Goal: Entertainment & Leisure: Consume media (video, audio)

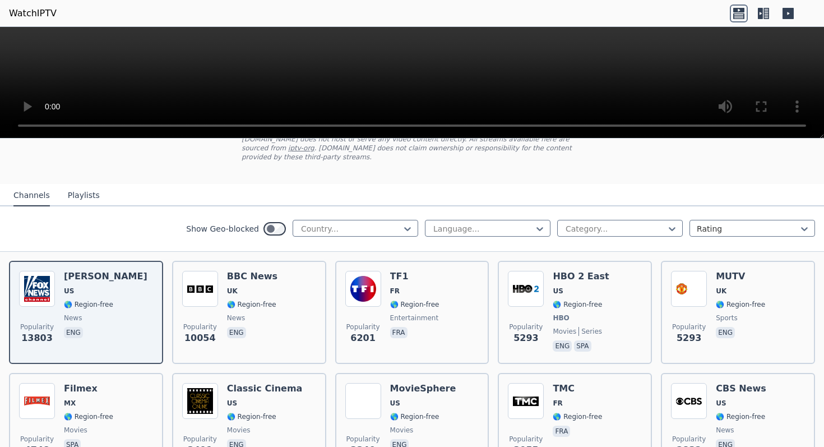
scroll to position [76, 0]
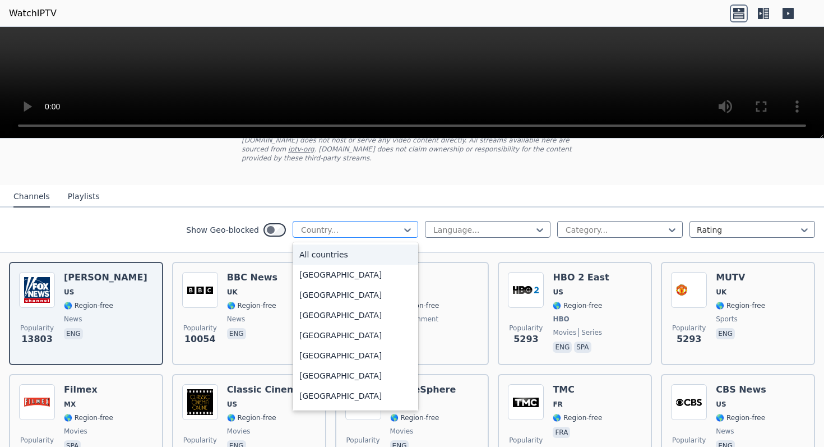
click at [337, 228] on div at bounding box center [351, 229] width 102 height 11
type input "**"
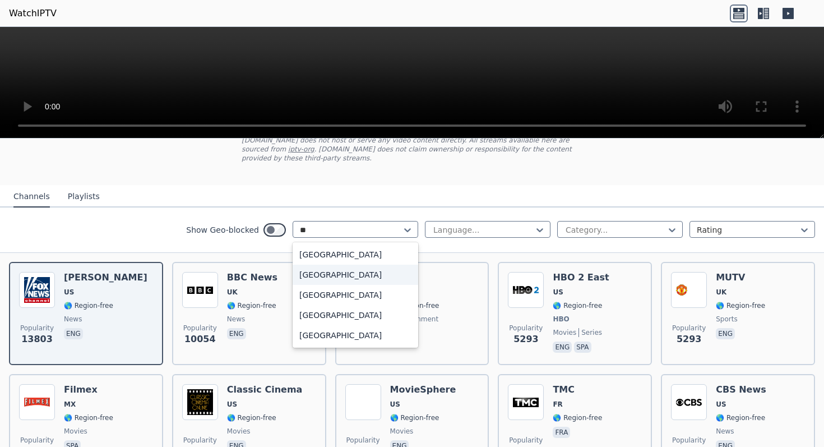
click at [334, 276] on div "[GEOGRAPHIC_DATA]" at bounding box center [356, 275] width 126 height 20
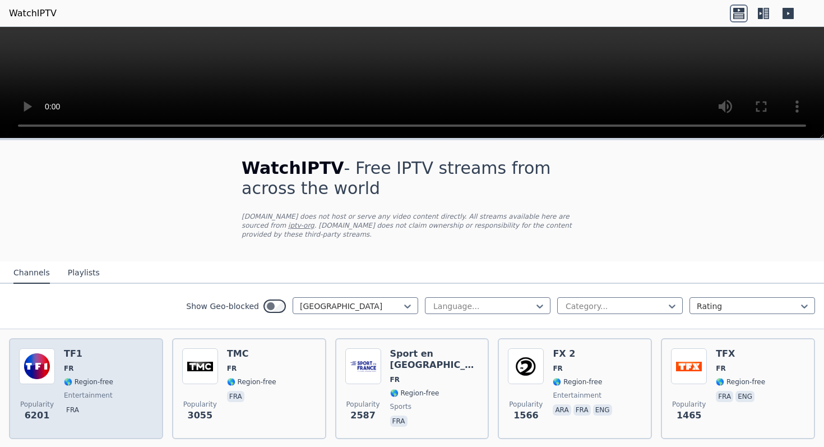
click at [45, 361] on img at bounding box center [37, 366] width 36 height 36
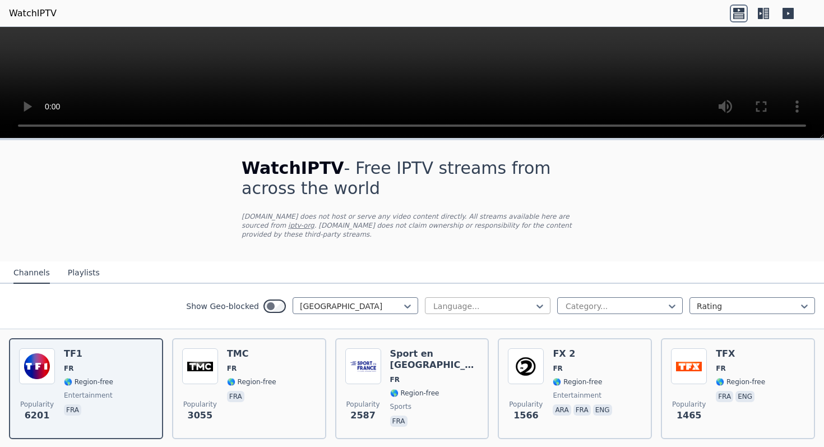
click at [470, 311] on div at bounding box center [483, 306] width 102 height 11
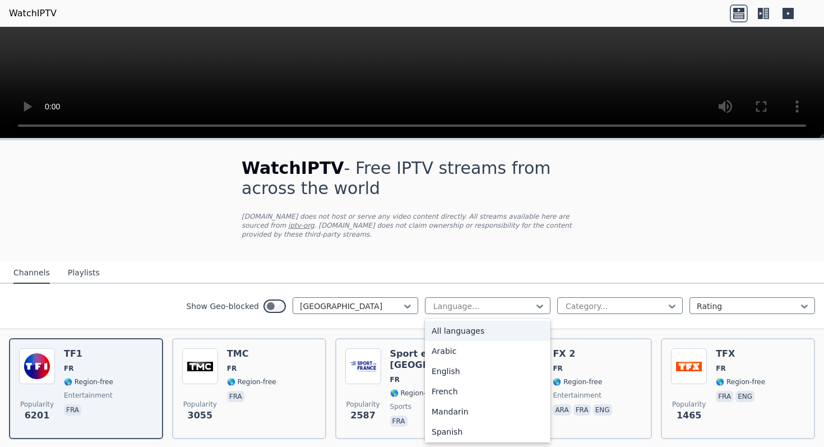
click at [590, 317] on div "Show Geo-blocked France All languages, 1 of 22. 22 results available. Use Up an…" at bounding box center [412, 306] width 824 height 45
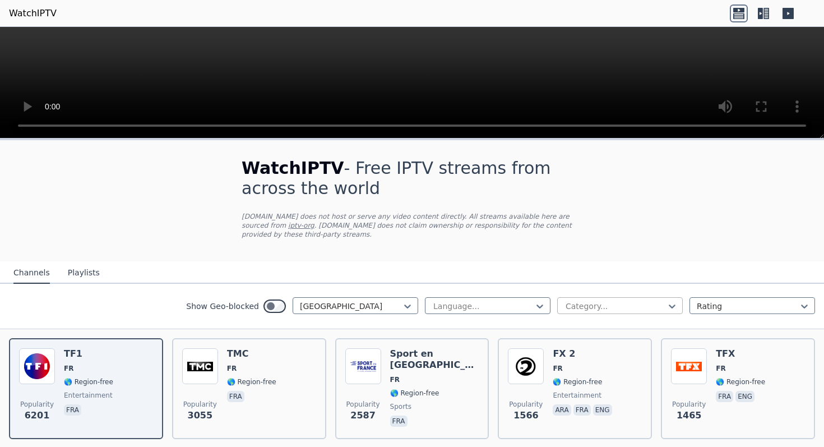
click at [589, 311] on div at bounding box center [616, 306] width 102 height 11
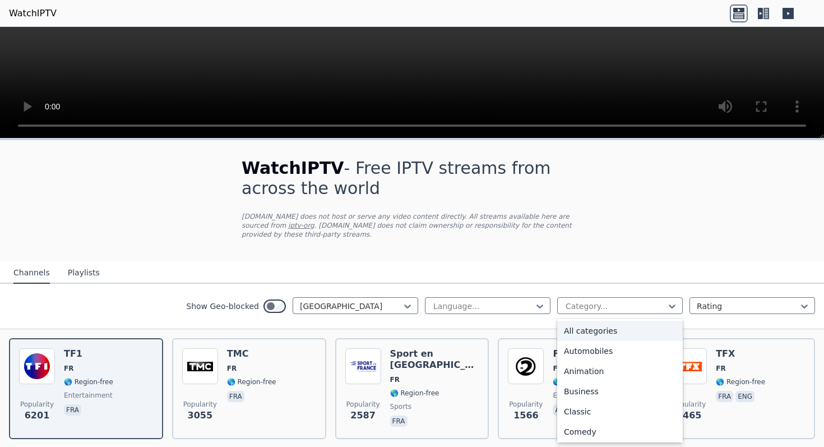
click at [631, 278] on nav "Channels Playlists" at bounding box center [412, 272] width 824 height 22
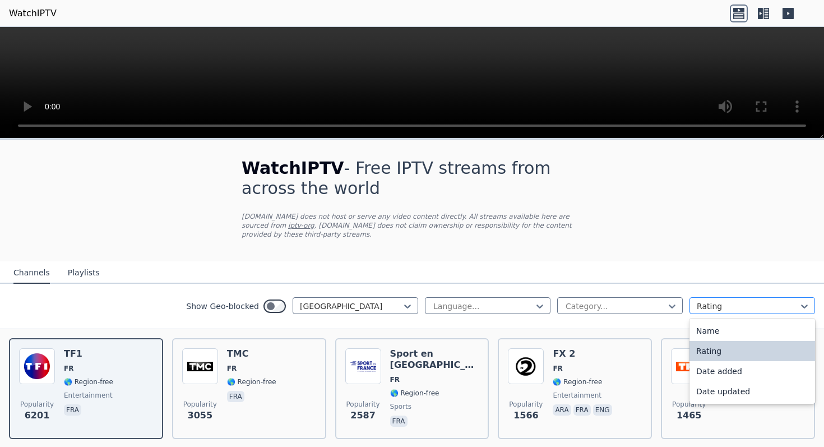
click at [714, 303] on div at bounding box center [748, 306] width 102 height 11
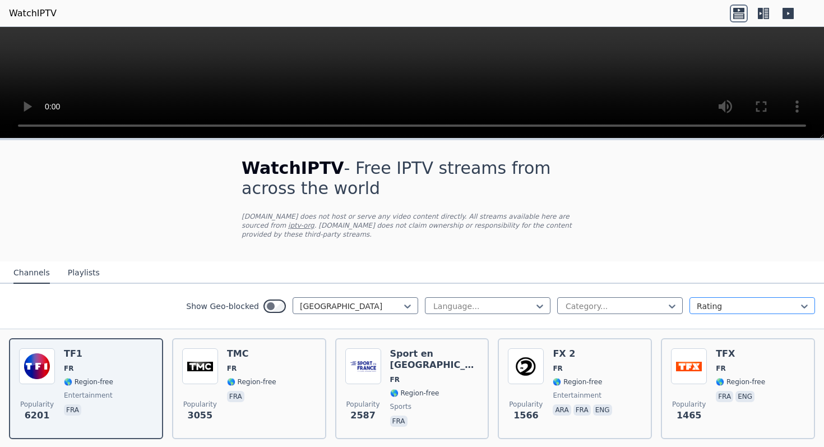
click at [714, 303] on div at bounding box center [748, 306] width 102 height 11
click at [757, 14] on icon at bounding box center [764, 13] width 18 height 18
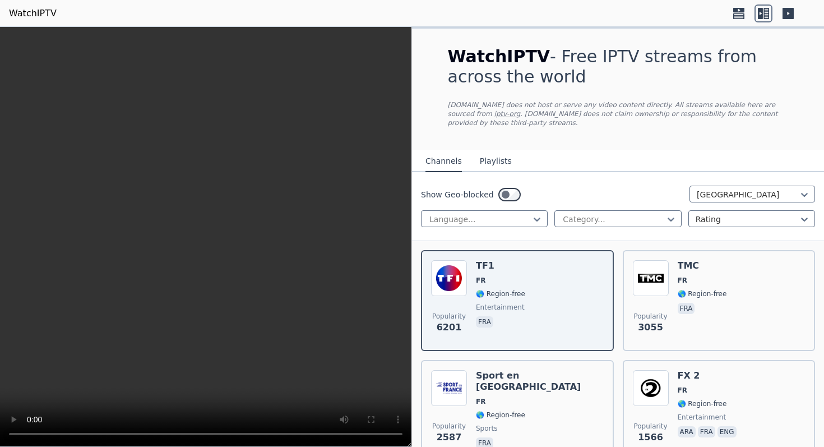
click at [797, 6] on icon at bounding box center [788, 13] width 18 height 18
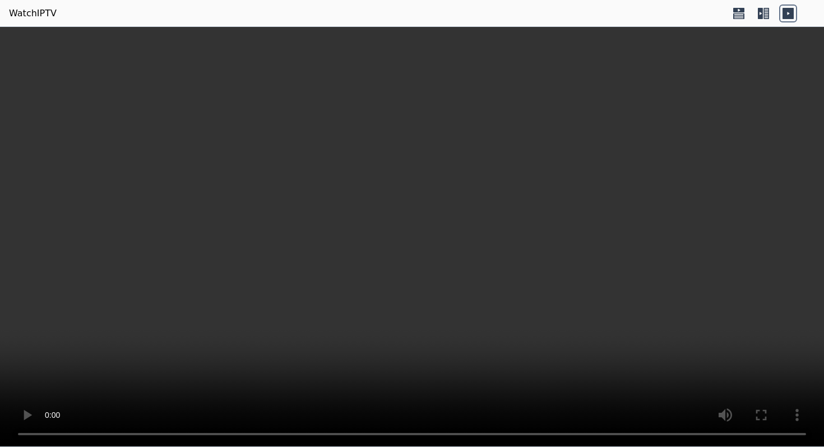
click at [759, 15] on icon at bounding box center [760, 13] width 5 height 11
